Goal: Navigation & Orientation: Find specific page/section

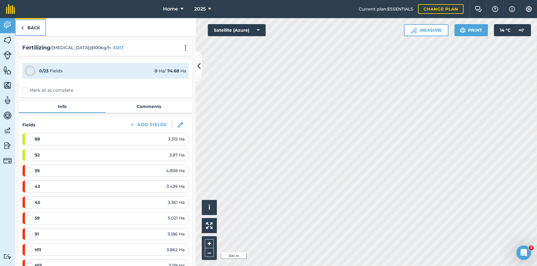
click at [30, 27] on link "Back" at bounding box center [30, 27] width 31 height 18
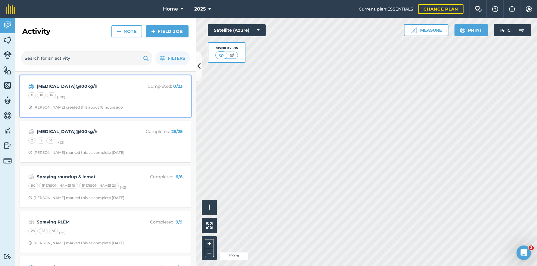
click at [92, 96] on div "8 10 16 (+ 20 )" at bounding box center [105, 96] width 154 height 8
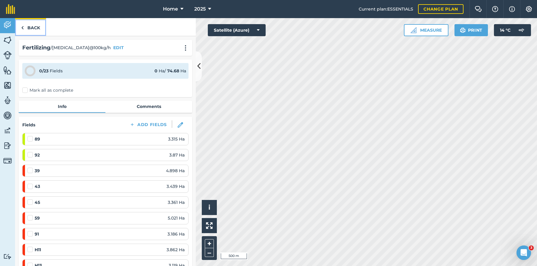
click at [32, 23] on link "Back" at bounding box center [30, 27] width 31 height 18
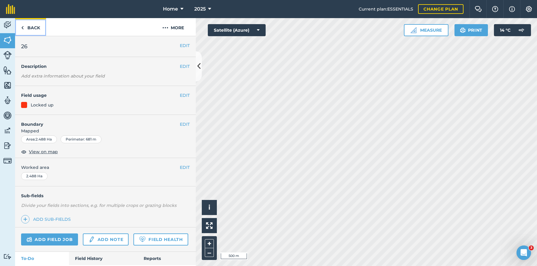
click at [34, 28] on link "Back" at bounding box center [30, 27] width 31 height 18
click at [33, 27] on link "Back" at bounding box center [30, 27] width 31 height 18
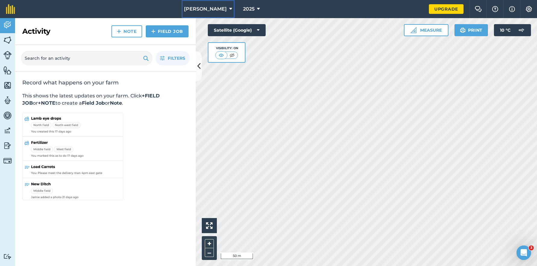
click at [225, 8] on button "[PERSON_NAME]" at bounding box center [208, 9] width 53 height 18
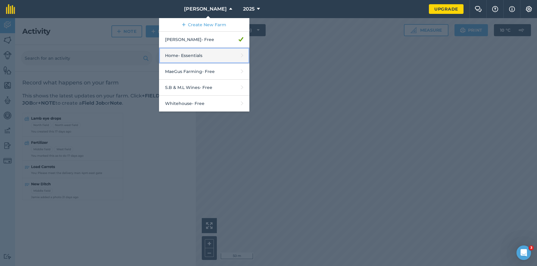
click at [214, 58] on link "Home - Essentials" at bounding box center [204, 56] width 90 height 16
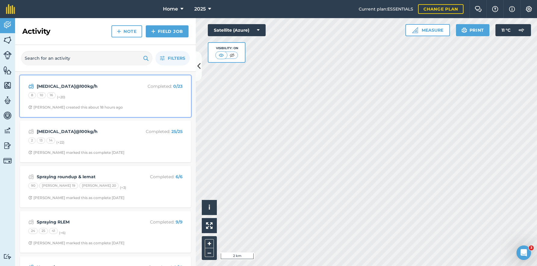
click at [136, 98] on div "8 10 16 (+ 20 )" at bounding box center [105, 96] width 154 height 8
